Goal: Information Seeking & Learning: Check status

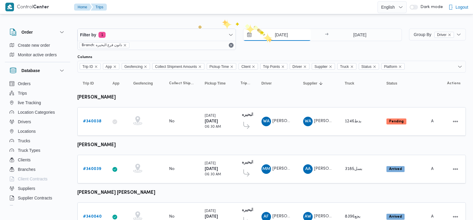
click at [268, 38] on input "28/9/2025" at bounding box center [277, 35] width 68 height 12
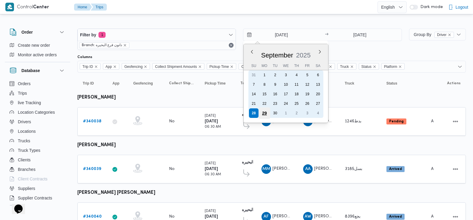
click at [263, 115] on div "29" at bounding box center [264, 112] width 11 height 11
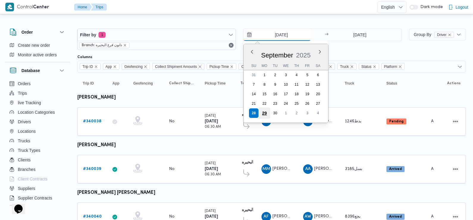
type input "[DATE]"
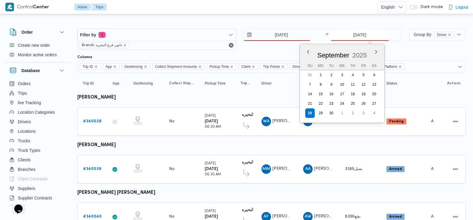
click at [353, 32] on input "28/9/2025" at bounding box center [359, 35] width 59 height 12
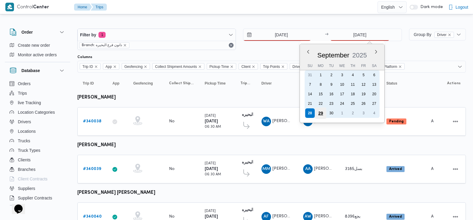
click at [321, 112] on div "29" at bounding box center [320, 112] width 11 height 11
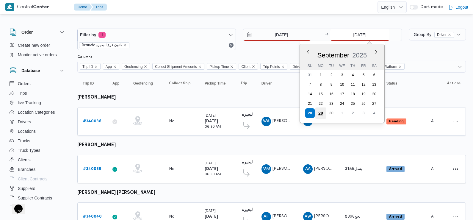
type input "[DATE]"
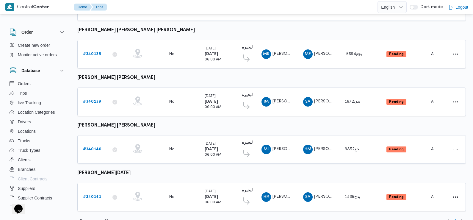
scroll to position [500, 0]
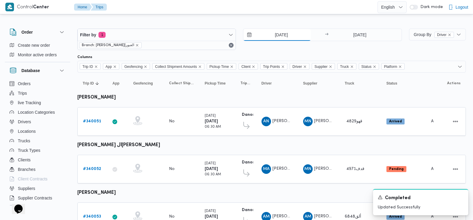
click at [281, 37] on input "28/9/2025" at bounding box center [277, 35] width 68 height 12
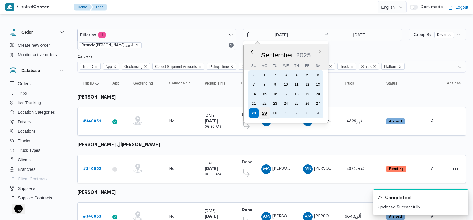
click at [264, 112] on div "29" at bounding box center [264, 112] width 11 height 11
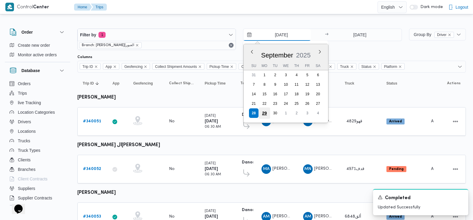
type input "[DATE]"
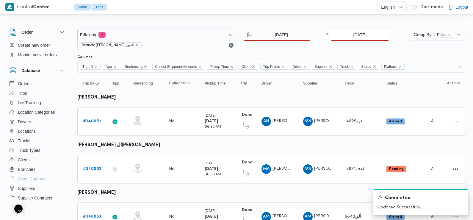
click at [347, 37] on input "28/9/2025" at bounding box center [359, 35] width 59 height 12
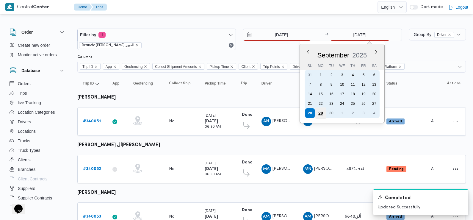
click at [322, 113] on div "29" at bounding box center [320, 112] width 11 height 11
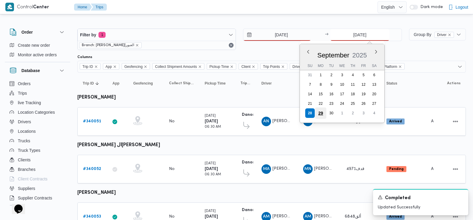
type input "[DATE]"
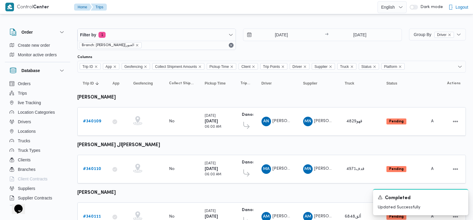
click at [274, 56] on div "Columns" at bounding box center [271, 57] width 389 height 5
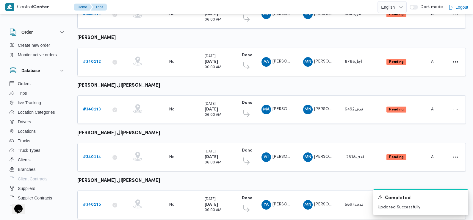
scroll to position [218, 0]
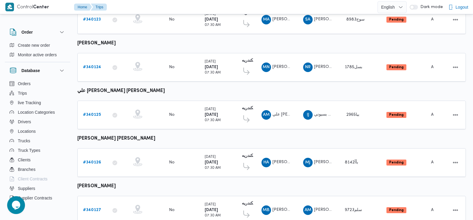
scroll to position [522, 0]
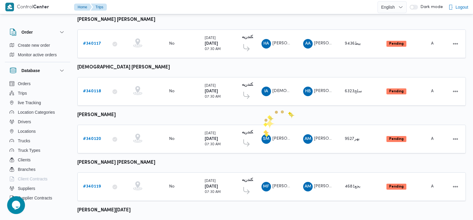
scroll to position [0, 0]
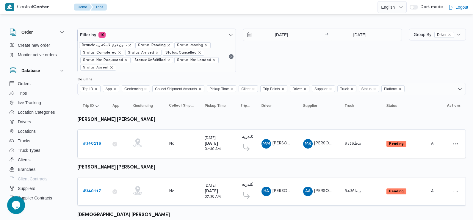
click at [390, 46] on div "[DATE] → [DATE]" at bounding box center [322, 51] width 159 height 44
